Goal: Communication & Community: Answer question/provide support

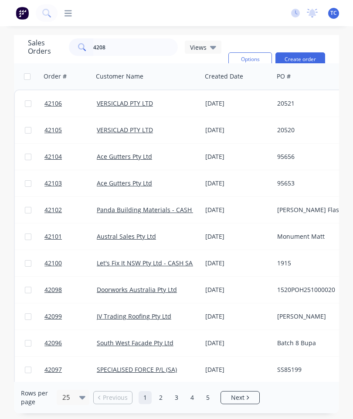
type input "42080"
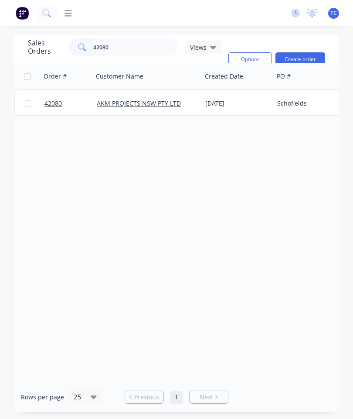
click at [54, 107] on span "42080" at bounding box center [52, 103] width 17 height 9
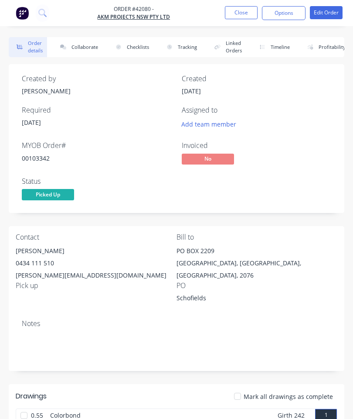
click at [82, 48] on button "Collaborate" at bounding box center [77, 47] width 50 height 20
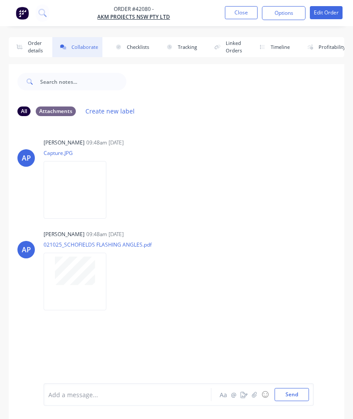
click at [255, 395] on icon "button" at bounding box center [254, 394] width 5 height 6
click at [291, 390] on button "Send" at bounding box center [292, 394] width 34 height 13
click at [240, 12] on button "Close" at bounding box center [241, 12] width 33 height 13
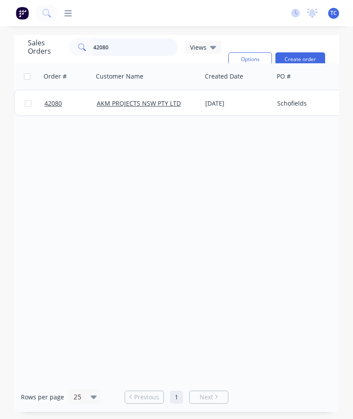
click at [142, 52] on input "42080" at bounding box center [135, 46] width 85 height 17
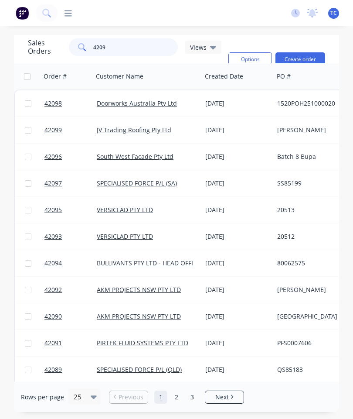
type input "42092"
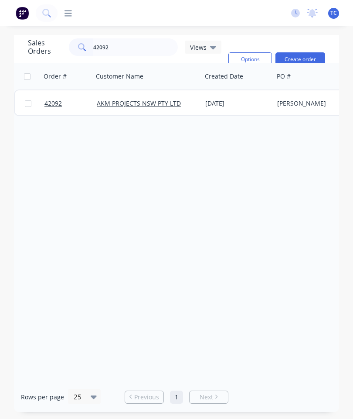
click at [54, 106] on span "42092" at bounding box center [52, 103] width 17 height 9
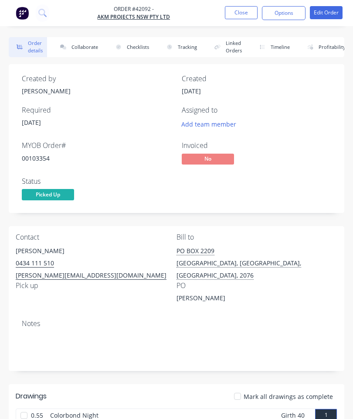
click at [85, 46] on button "Collaborate" at bounding box center [77, 47] width 50 height 20
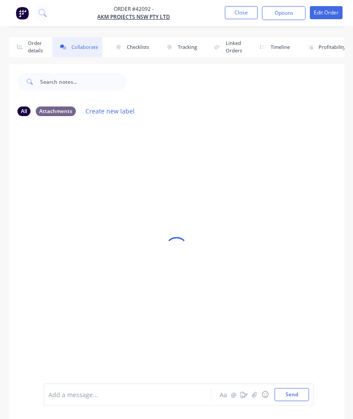
click at [257, 395] on icon "button" at bounding box center [254, 394] width 5 height 6
click at [301, 397] on button "Send" at bounding box center [292, 394] width 34 height 13
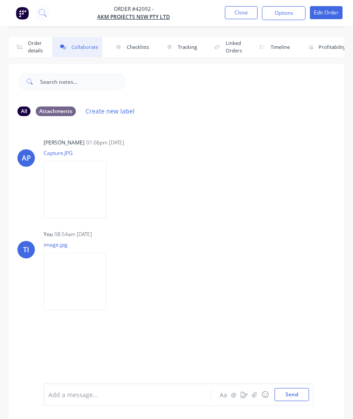
click at [245, 18] on button "Close" at bounding box center [241, 12] width 33 height 13
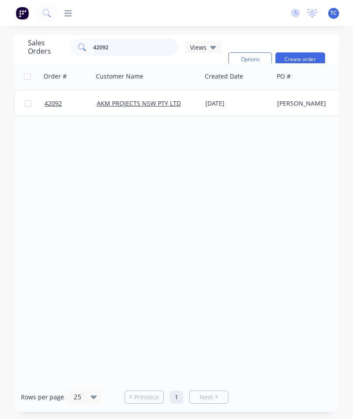
click at [141, 46] on input "42092" at bounding box center [135, 46] width 85 height 17
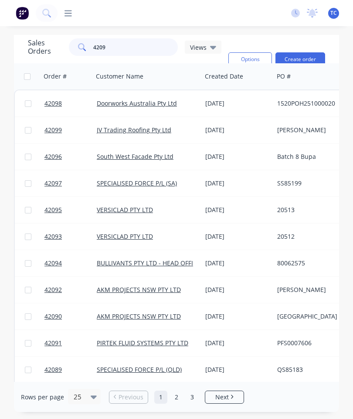
type input "42090"
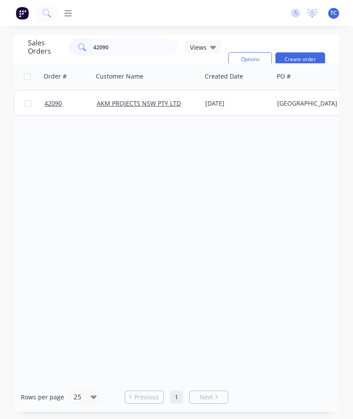
click at [57, 100] on span "42090" at bounding box center [52, 103] width 17 height 9
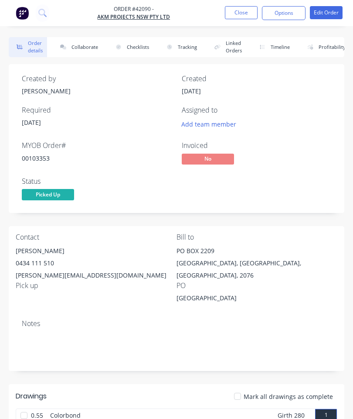
click at [88, 45] on button "Collaborate" at bounding box center [77, 47] width 50 height 20
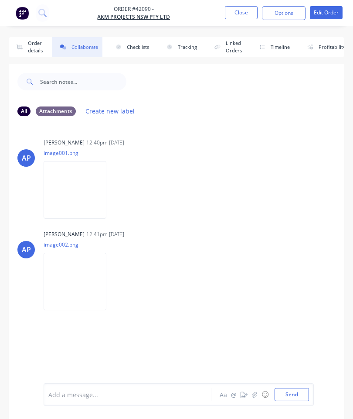
click at [251, 396] on button "button" at bounding box center [254, 394] width 10 height 10
click at [291, 393] on button "Send" at bounding box center [292, 394] width 34 height 13
click at [246, 13] on button "Close" at bounding box center [241, 12] width 33 height 13
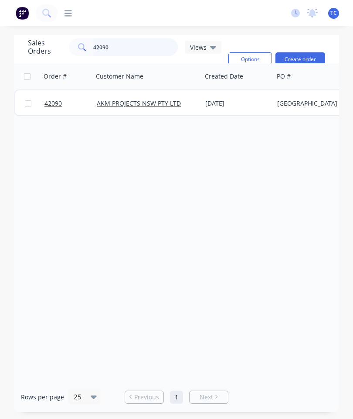
click at [144, 42] on input "42090" at bounding box center [135, 46] width 85 height 17
click at [147, 43] on input "42090" at bounding box center [135, 46] width 85 height 17
click at [143, 51] on input "42090" at bounding box center [135, 46] width 85 height 17
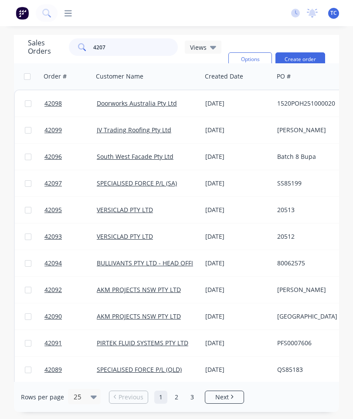
type input "42072"
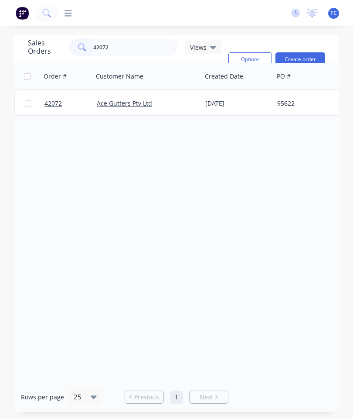
click at [52, 102] on span "42072" at bounding box center [52, 103] width 17 height 9
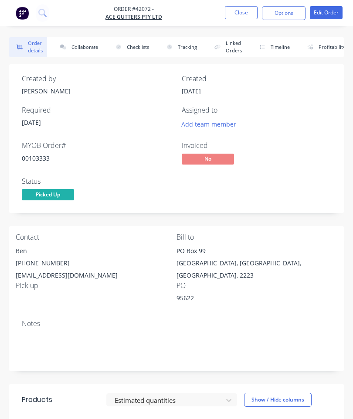
click at [84, 45] on button "Collaborate" at bounding box center [77, 47] width 50 height 20
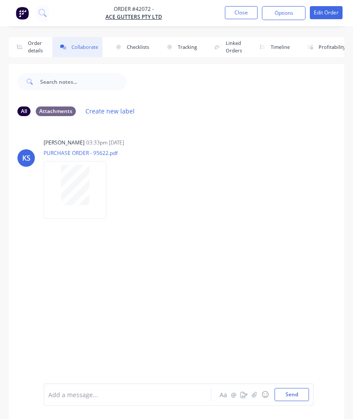
click at [250, 396] on button "button" at bounding box center [254, 394] width 10 height 10
click at [290, 393] on button "Send" at bounding box center [292, 394] width 34 height 13
click at [247, 14] on button "Close" at bounding box center [241, 12] width 33 height 13
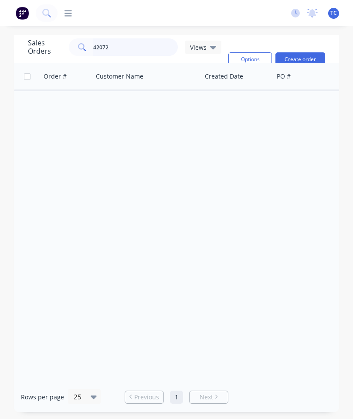
click at [142, 50] on input "42072" at bounding box center [135, 46] width 85 height 17
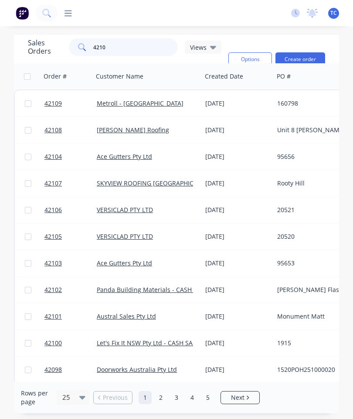
type input "42101"
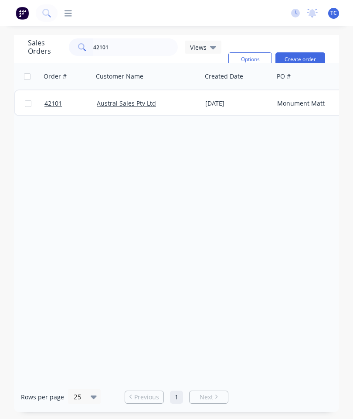
click at [54, 109] on link "42101" at bounding box center [70, 103] width 52 height 26
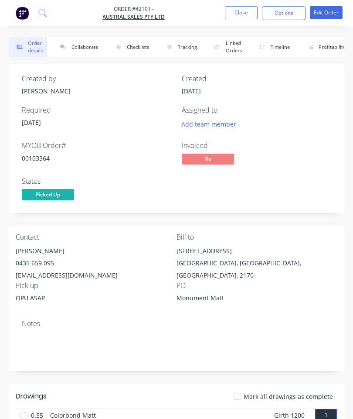
click at [82, 51] on button "Collaborate" at bounding box center [77, 47] width 50 height 20
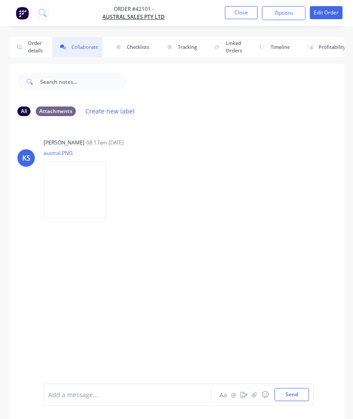
click at [259, 398] on button "button" at bounding box center [254, 394] width 10 height 10
click at [287, 395] on button "Send" at bounding box center [292, 394] width 34 height 13
click at [245, 9] on button "Close" at bounding box center [241, 12] width 33 height 13
